Goal: Information Seeking & Learning: Learn about a topic

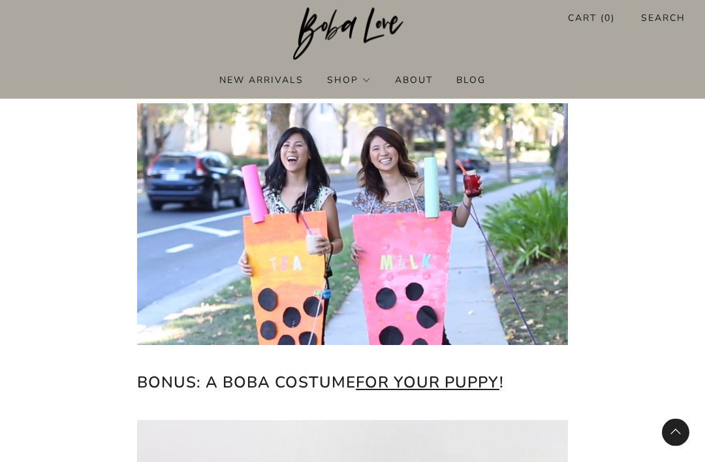
scroll to position [2930, 0]
click at [447, 244] on img at bounding box center [352, 224] width 431 height 242
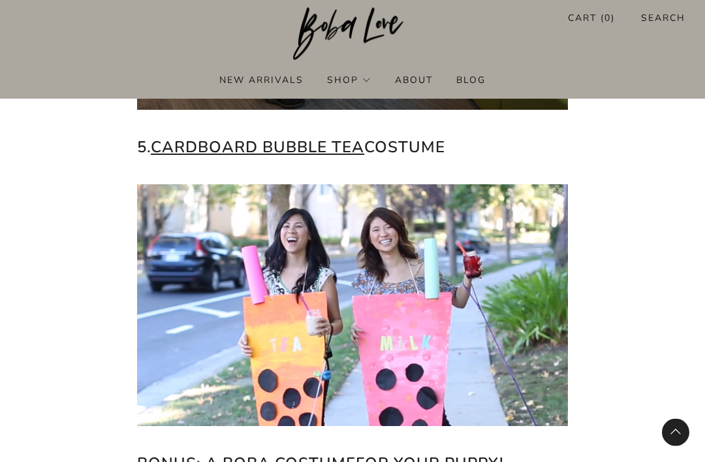
scroll to position [2849, 0]
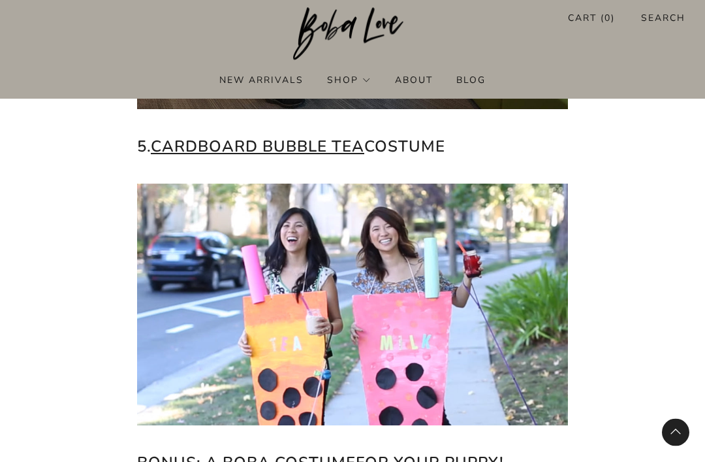
click at [298, 144] on link "Cardboard bubble tea" at bounding box center [258, 146] width 214 height 21
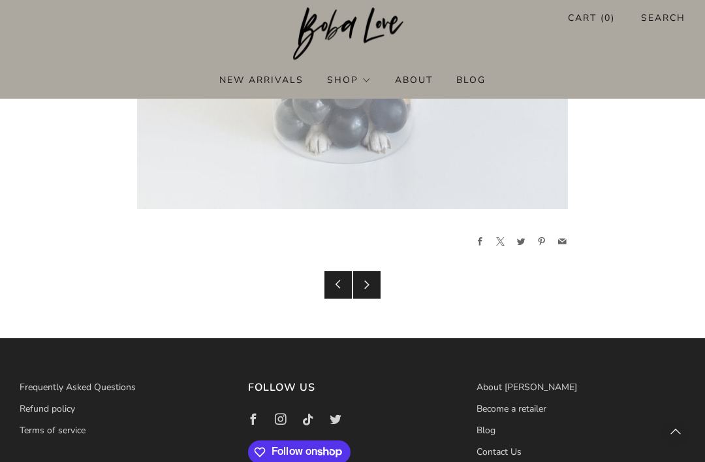
scroll to position [3642, 0]
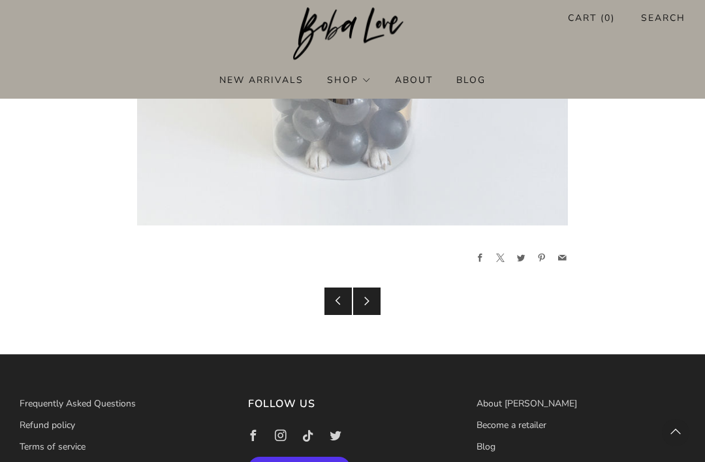
click at [370, 300] on icon at bounding box center [366, 300] width 9 height 9
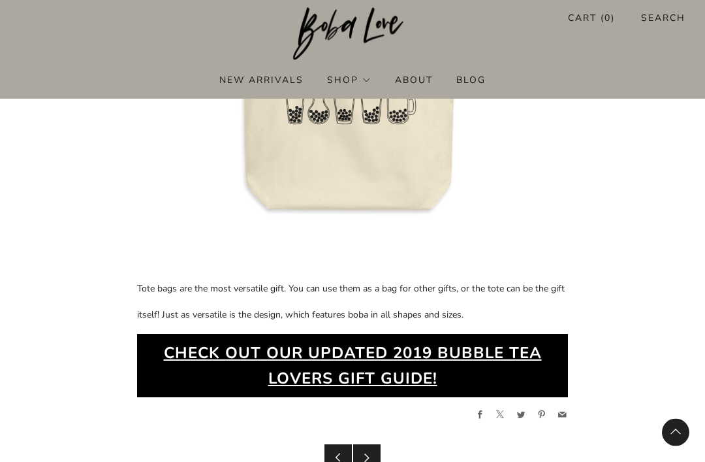
scroll to position [6216, 0]
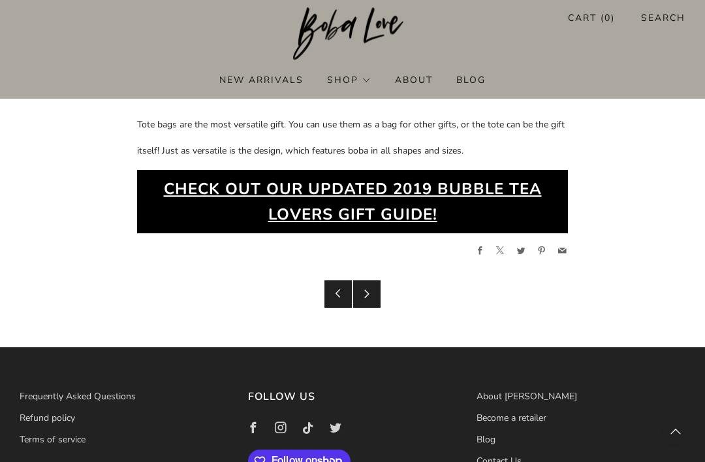
click at [340, 289] on icon at bounding box center [338, 293] width 9 height 9
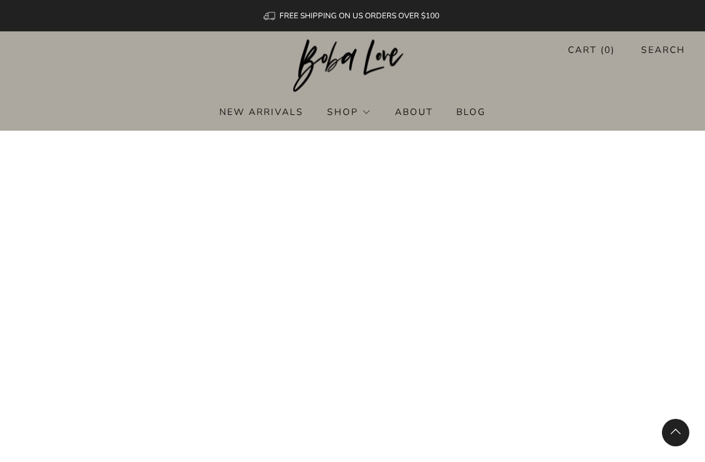
scroll to position [3684, 0]
